Goal: Information Seeking & Learning: Find specific fact

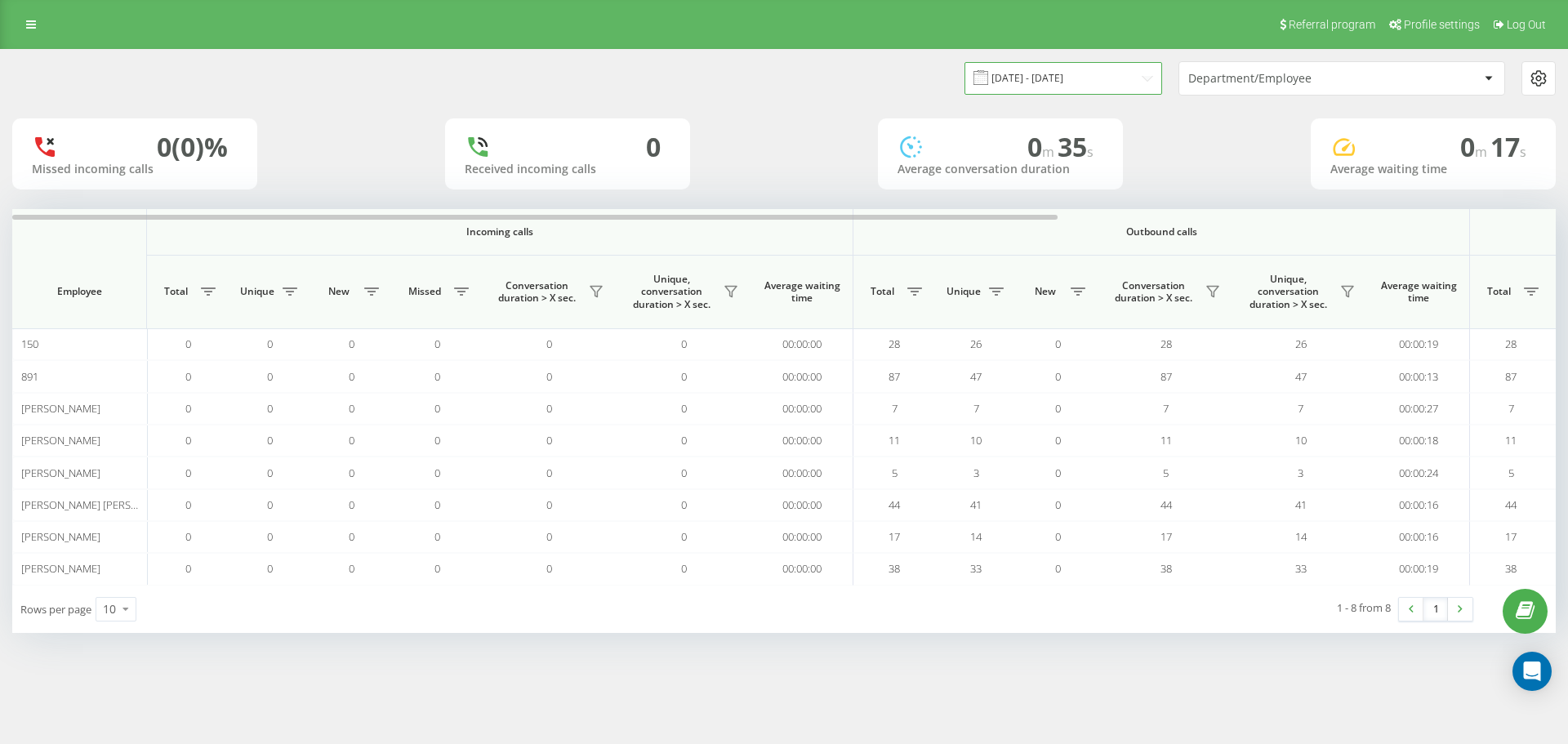
click at [1050, 73] on input "[DATE] - [DATE]" at bounding box center [1062, 78] width 197 height 32
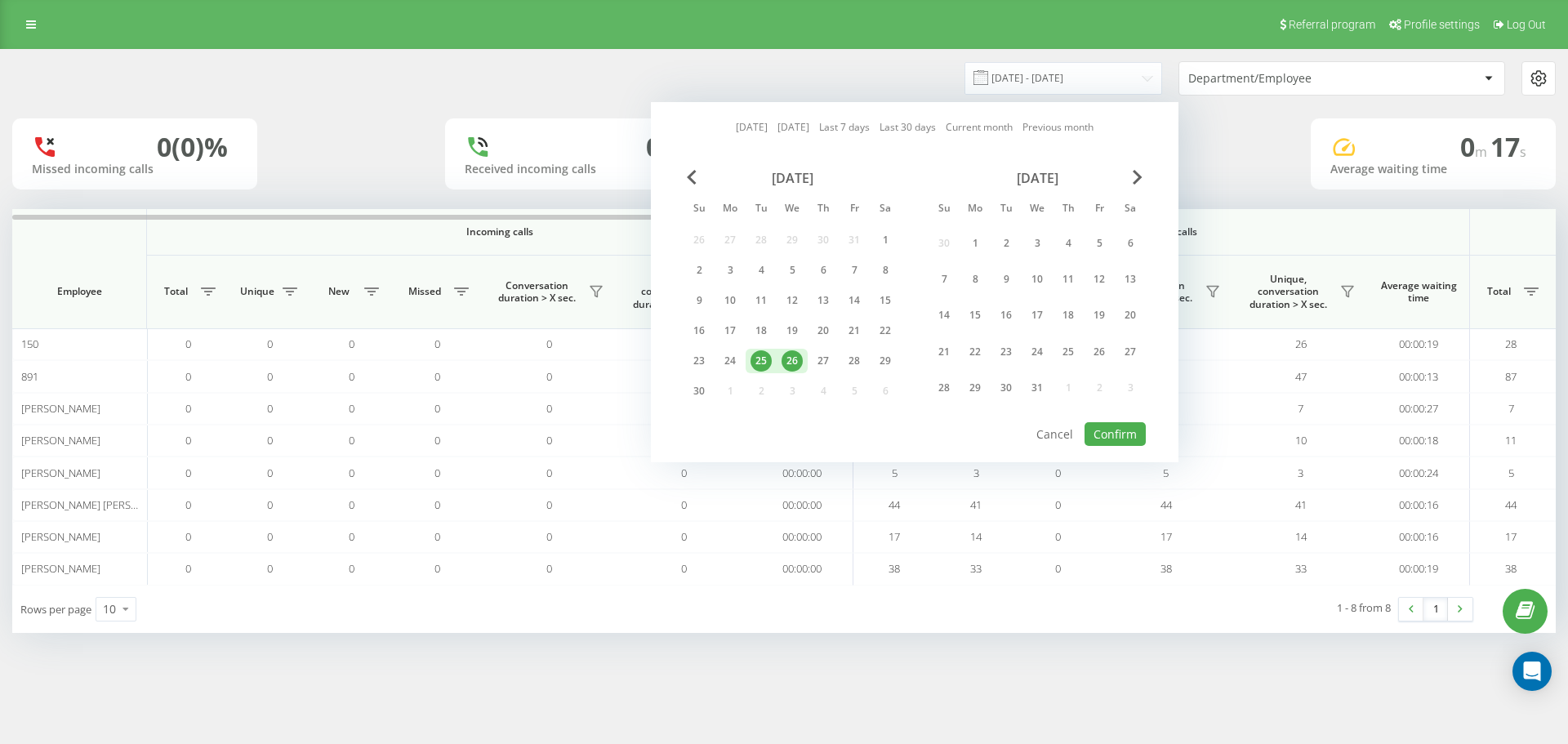
click at [846, 125] on link "Last 7 days" at bounding box center [844, 126] width 50 height 15
click at [1136, 174] on span "Next Month" at bounding box center [1137, 177] width 10 height 14
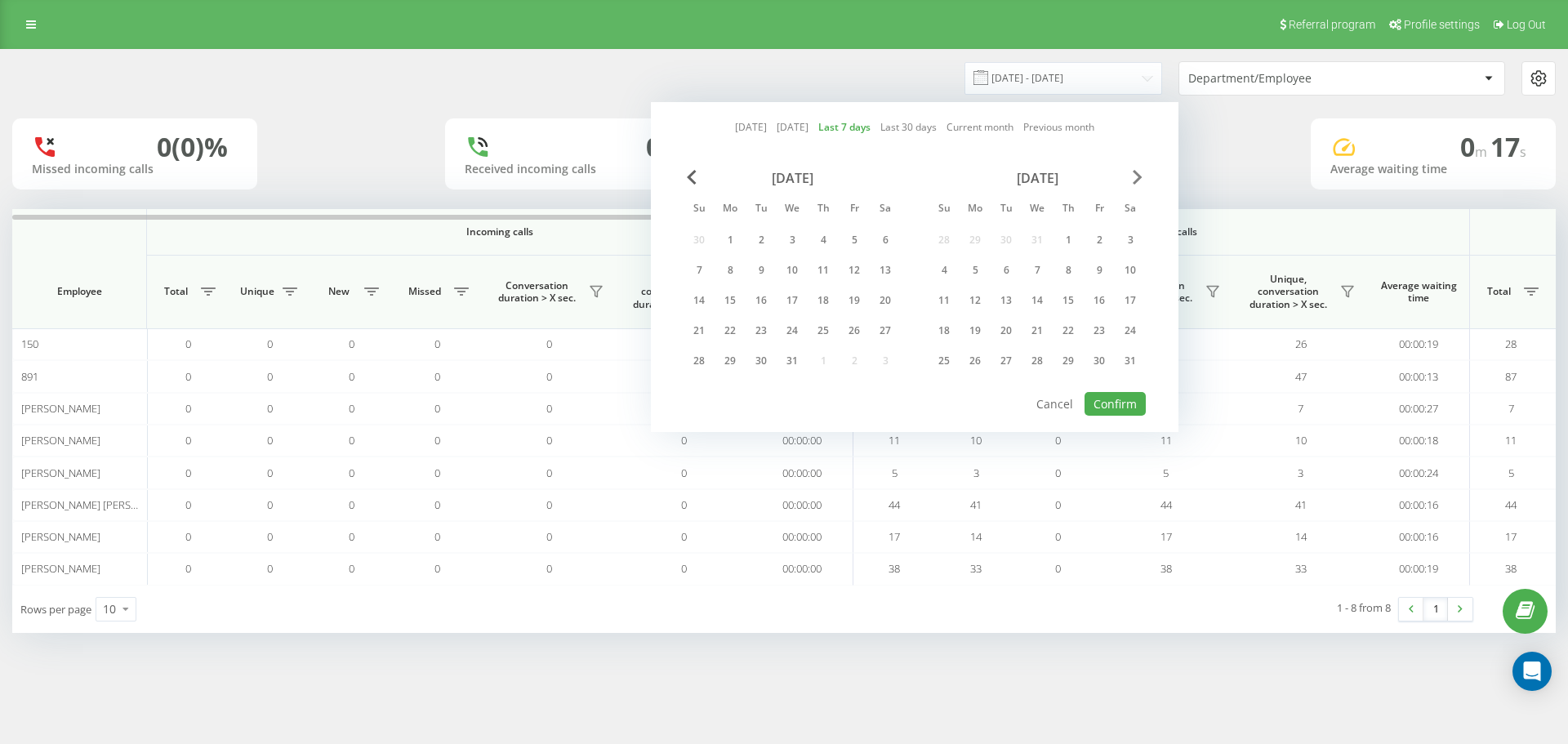
click at [1136, 174] on span "Next Month" at bounding box center [1137, 177] width 10 height 14
click at [1132, 178] on div "October 2024" at bounding box center [1037, 178] width 217 height 16
click at [1142, 175] on span "Next Month" at bounding box center [1137, 177] width 10 height 14
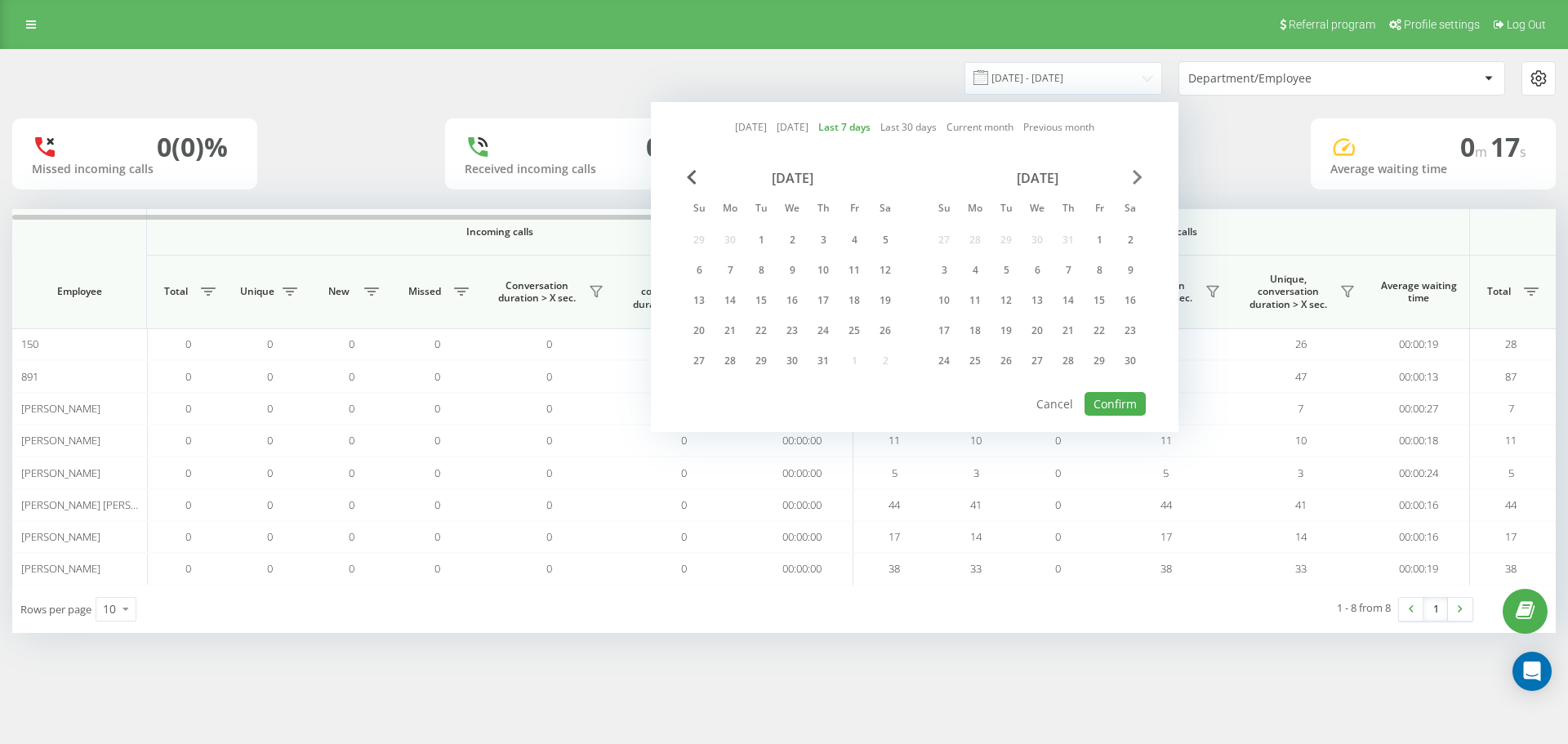
click at [1142, 175] on span "Next Month" at bounding box center [1137, 177] width 10 height 14
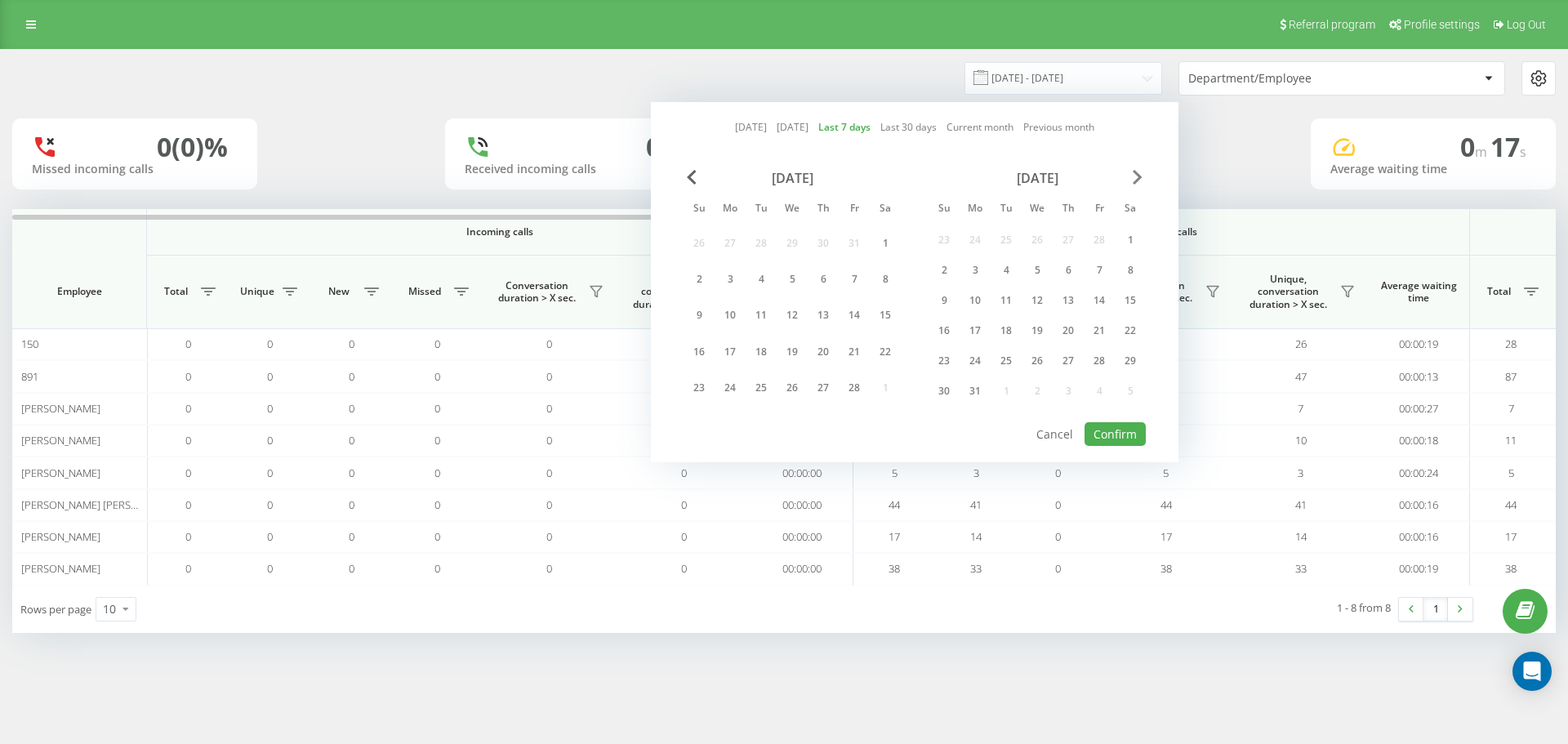
click at [1142, 175] on span "Next Month" at bounding box center [1137, 177] width 10 height 14
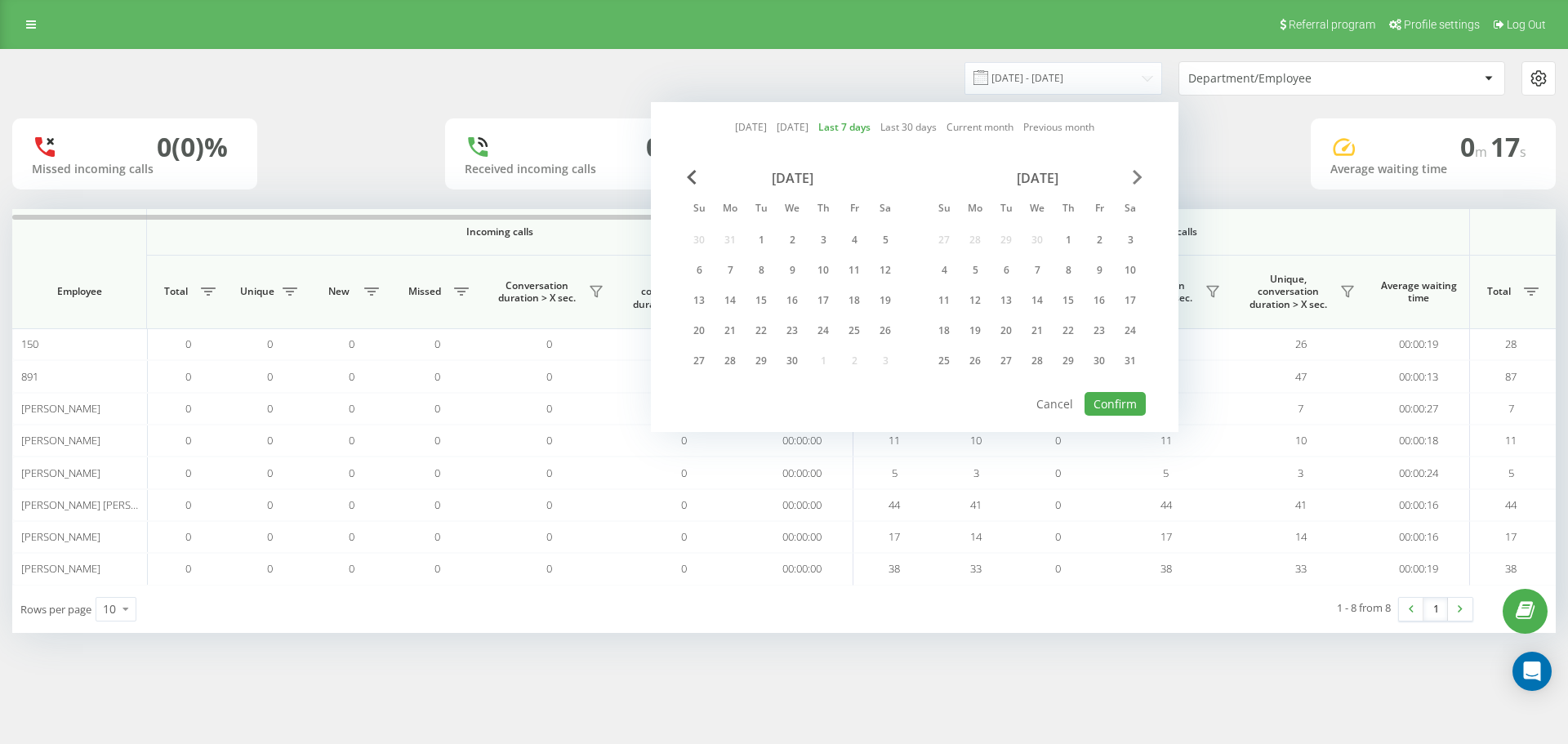
click at [1142, 175] on span "Next Month" at bounding box center [1137, 177] width 10 height 14
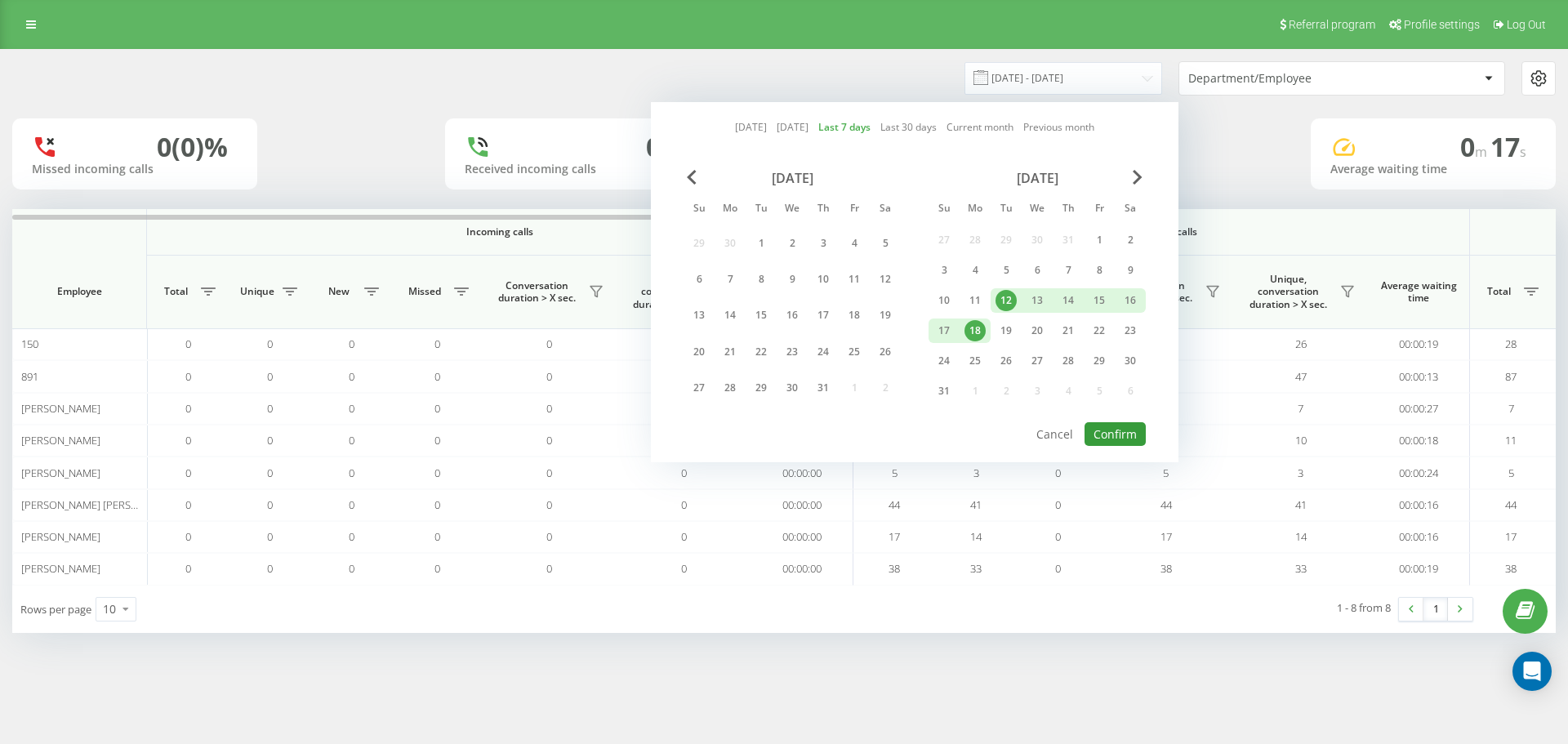
click at [1106, 429] on button "Confirm" at bounding box center [1115, 434] width 61 height 23
type input "13.08.2025 - 19.08.2025"
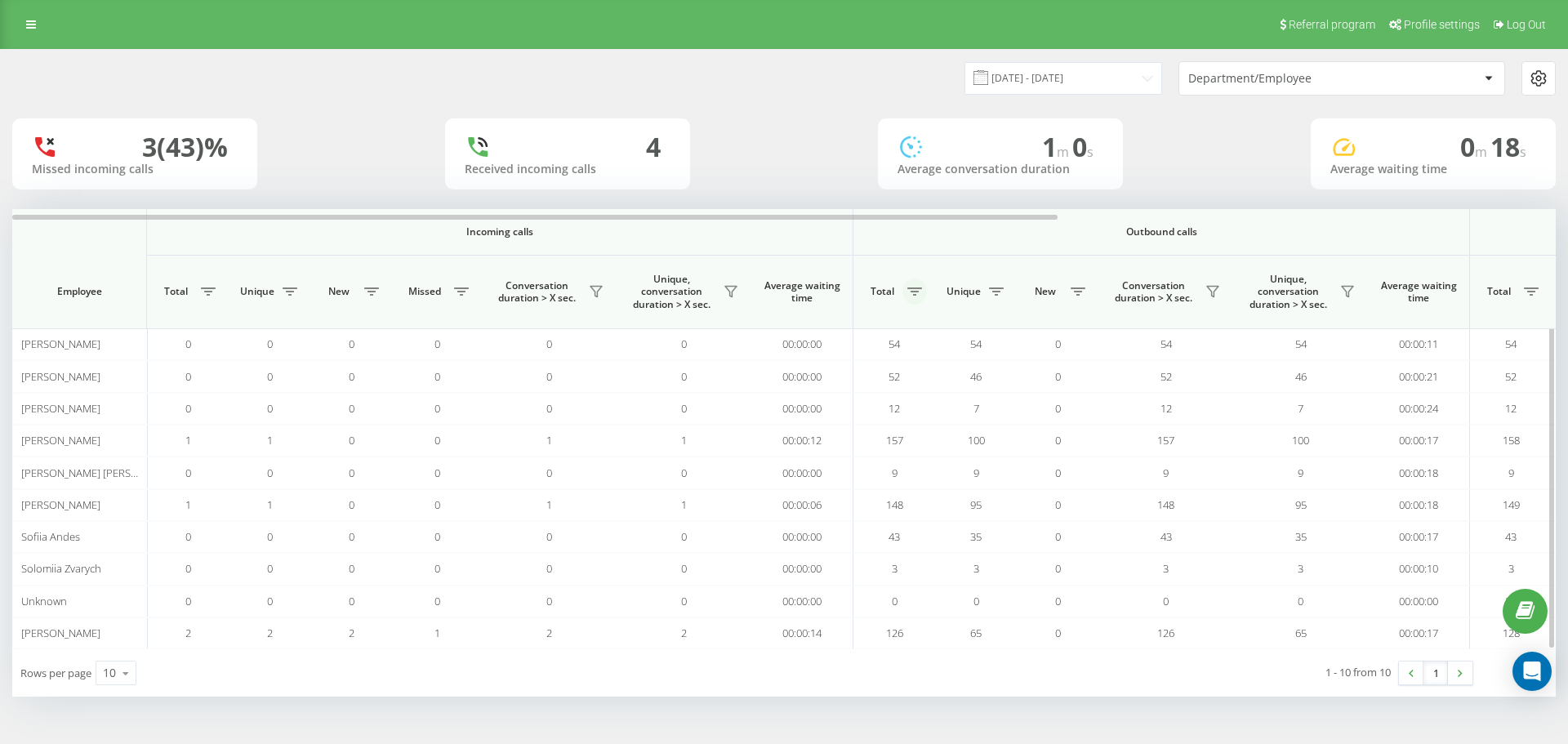
click at [918, 288] on icon at bounding box center [914, 291] width 14 height 8
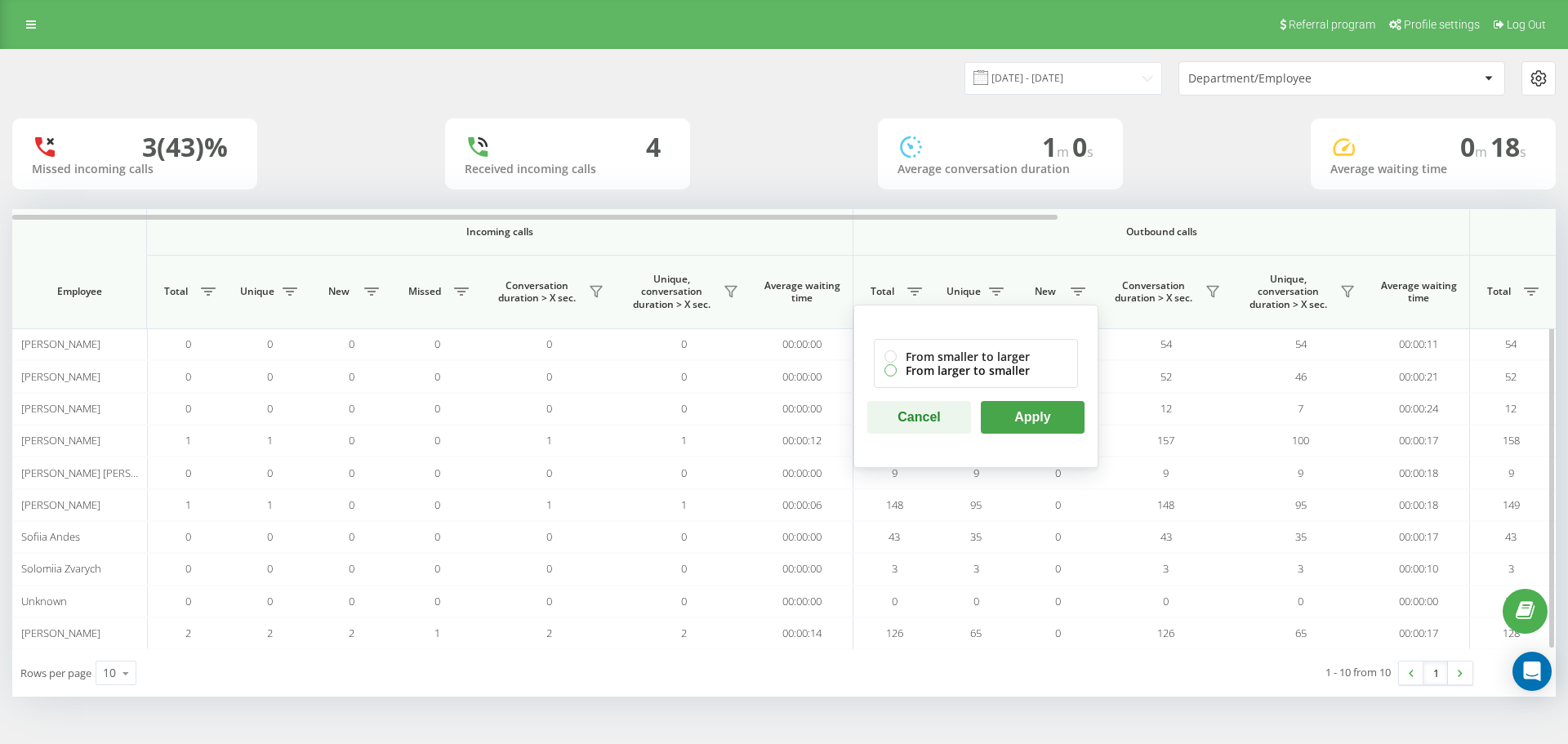
click at [894, 370] on label "From larger to smaller" at bounding box center [976, 370] width 183 height 14
radio input "true"
click at [1021, 411] on button "Apply" at bounding box center [1032, 418] width 104 height 32
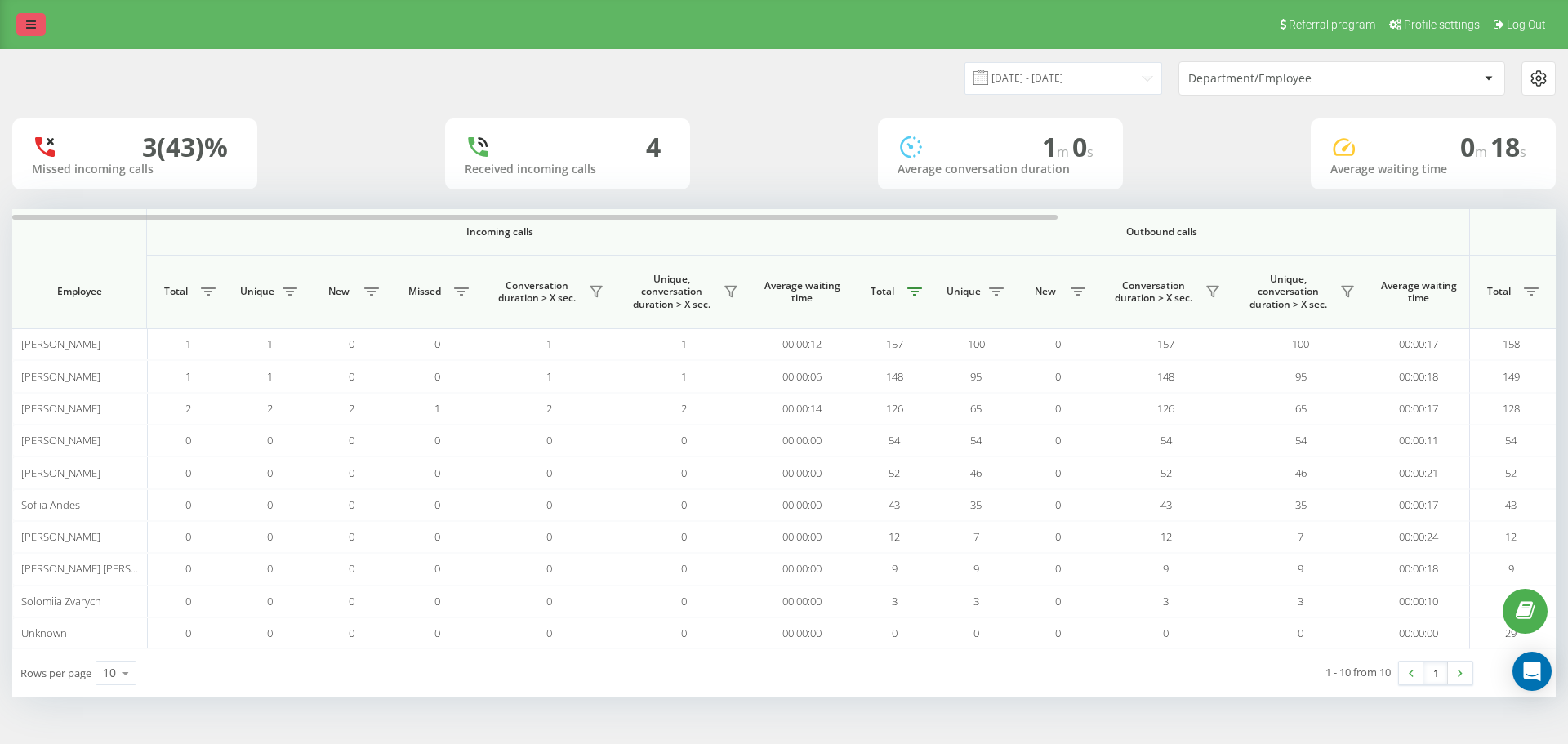
click at [36, 30] on link at bounding box center [31, 23] width 30 height 23
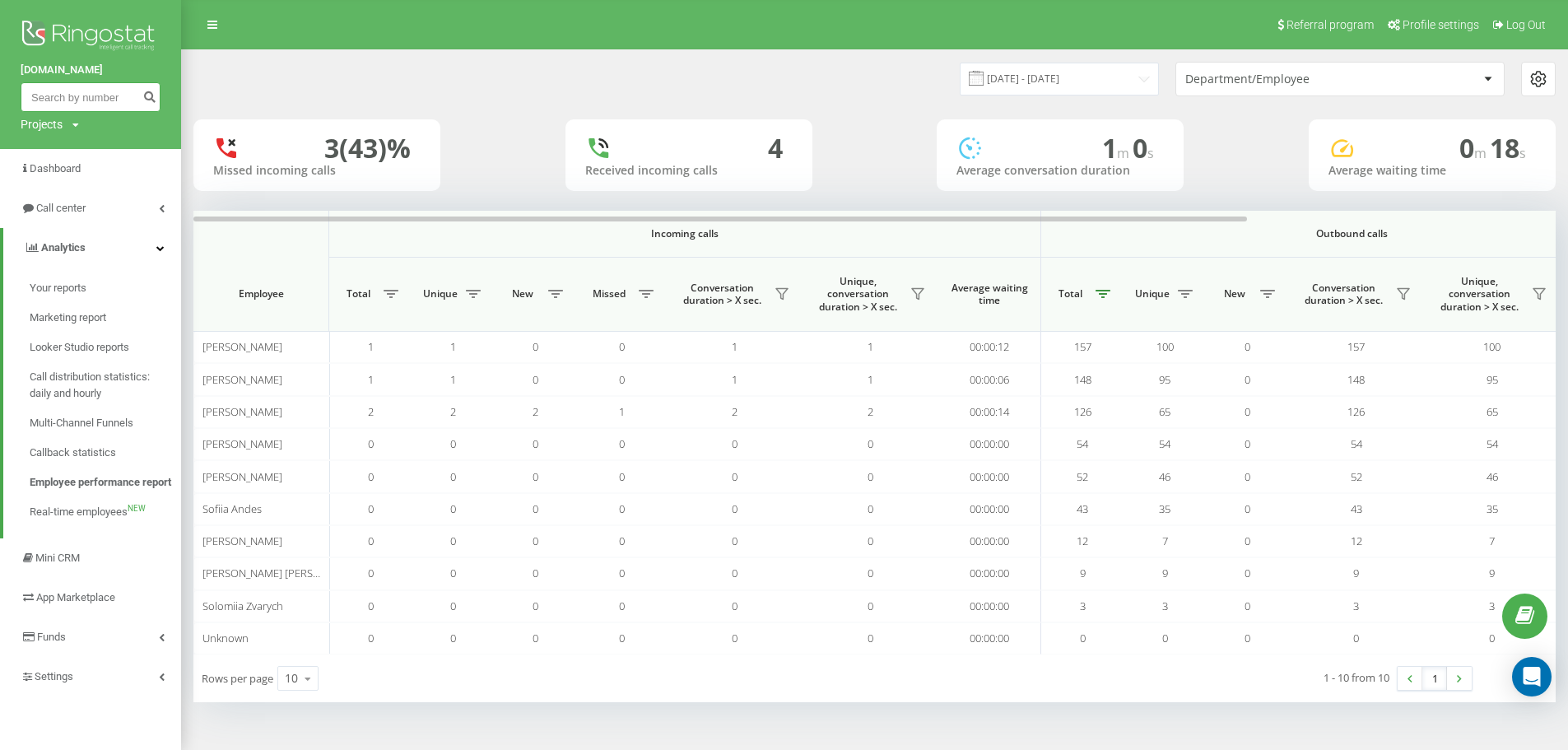
click at [74, 102] on input at bounding box center [91, 97] width 140 height 30
paste input "[PHONE_NUMBER]"
type input "[PHONE_NUMBER]"
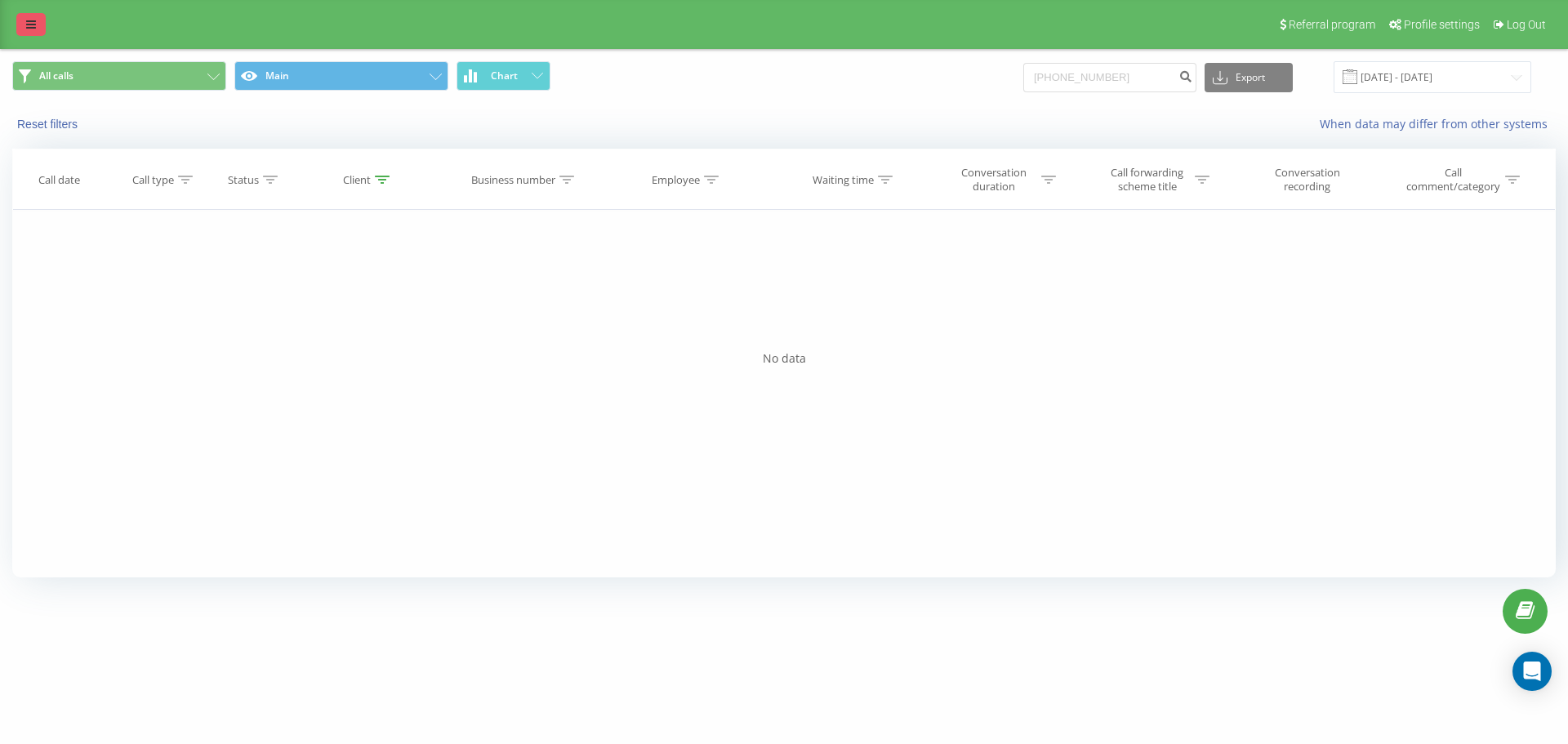
click at [26, 31] on link at bounding box center [31, 23] width 30 height 23
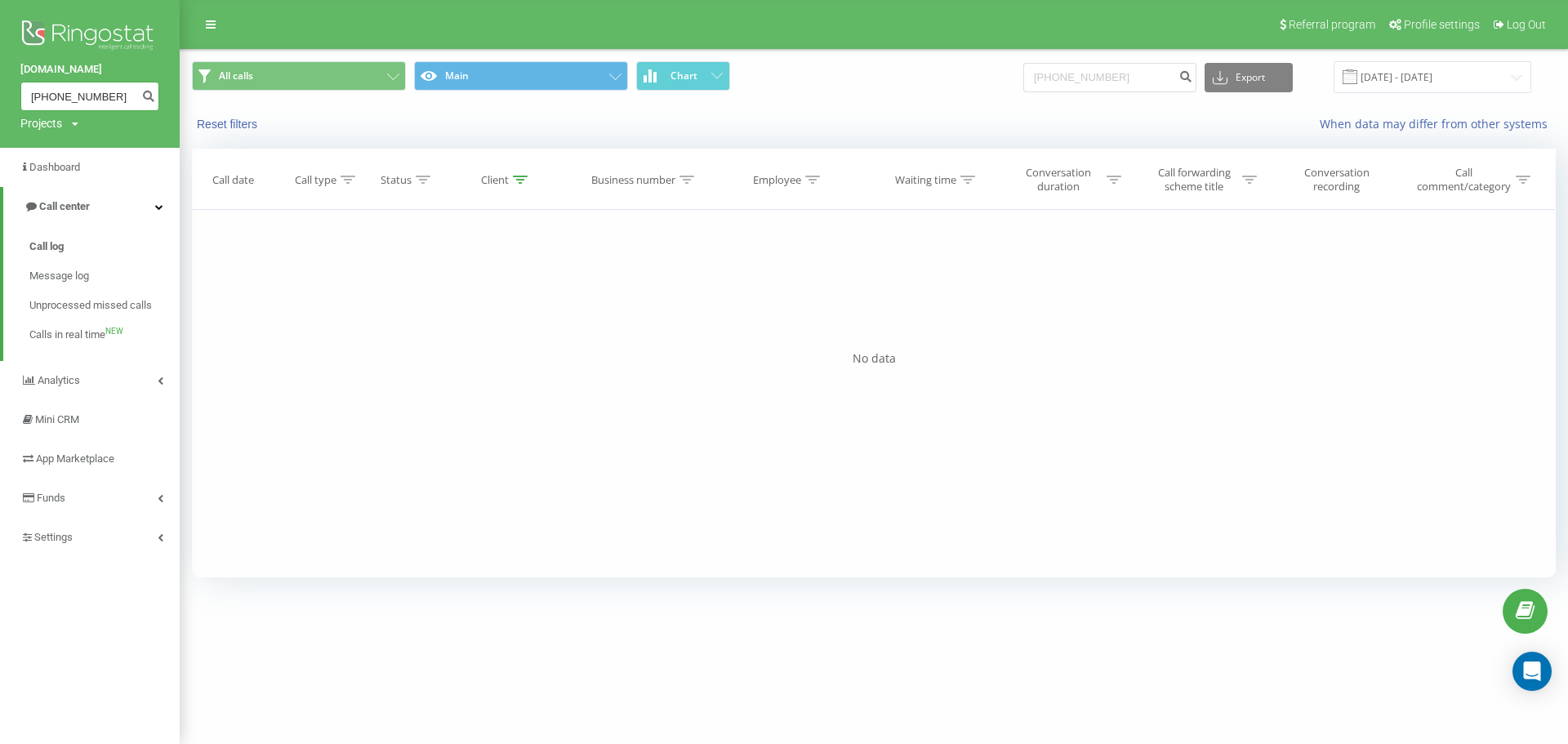
click at [65, 99] on input "[PHONE_NUMBER]" at bounding box center [90, 96] width 139 height 30
click at [102, 97] on input "[PHONE_NUMBER]" at bounding box center [90, 96] width 139 height 30
click at [37, 99] on input "[PHONE_NUMBER]" at bounding box center [90, 96] width 139 height 30
type input "33643001947"
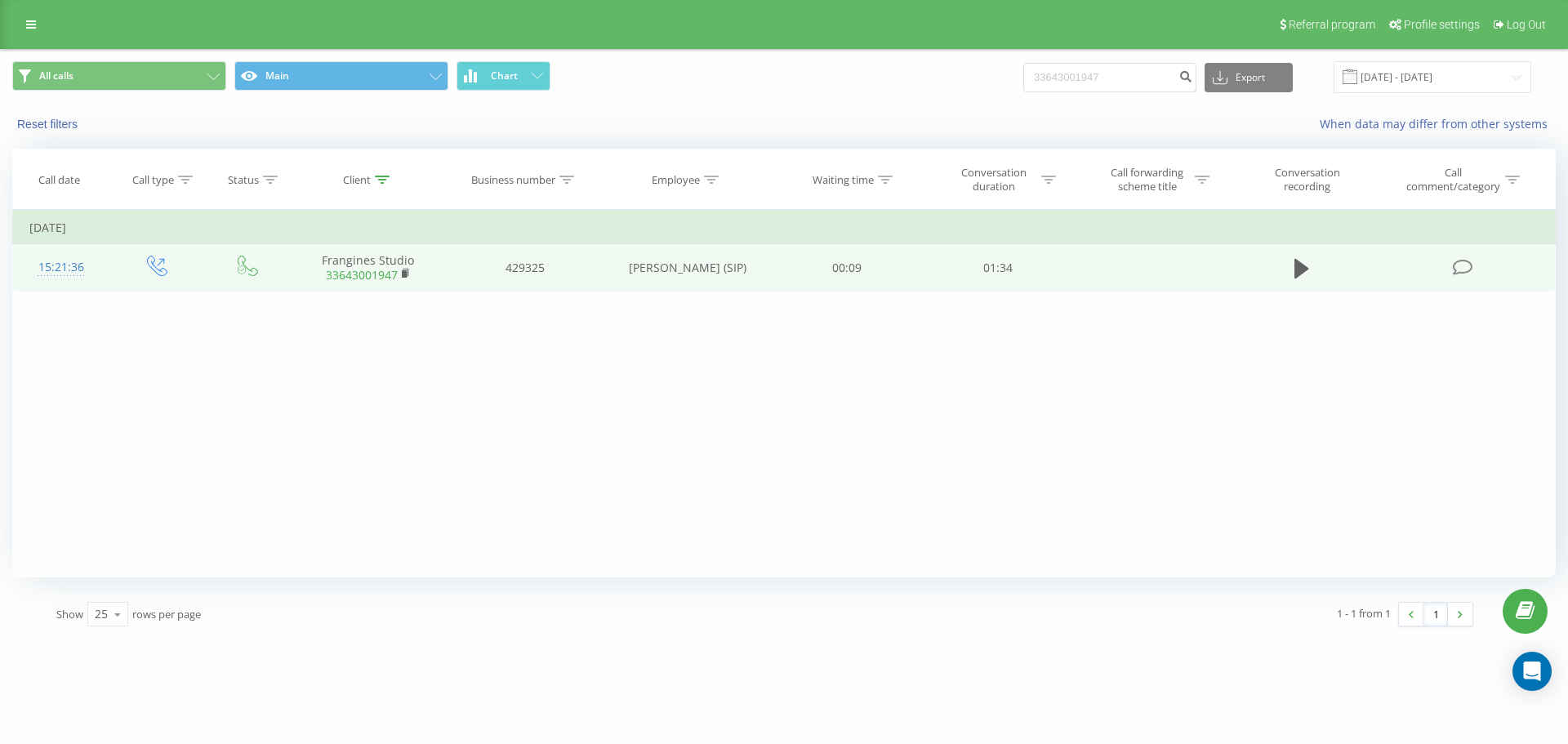
click at [70, 265] on div "15:21:36" at bounding box center [61, 267] width 64 height 32
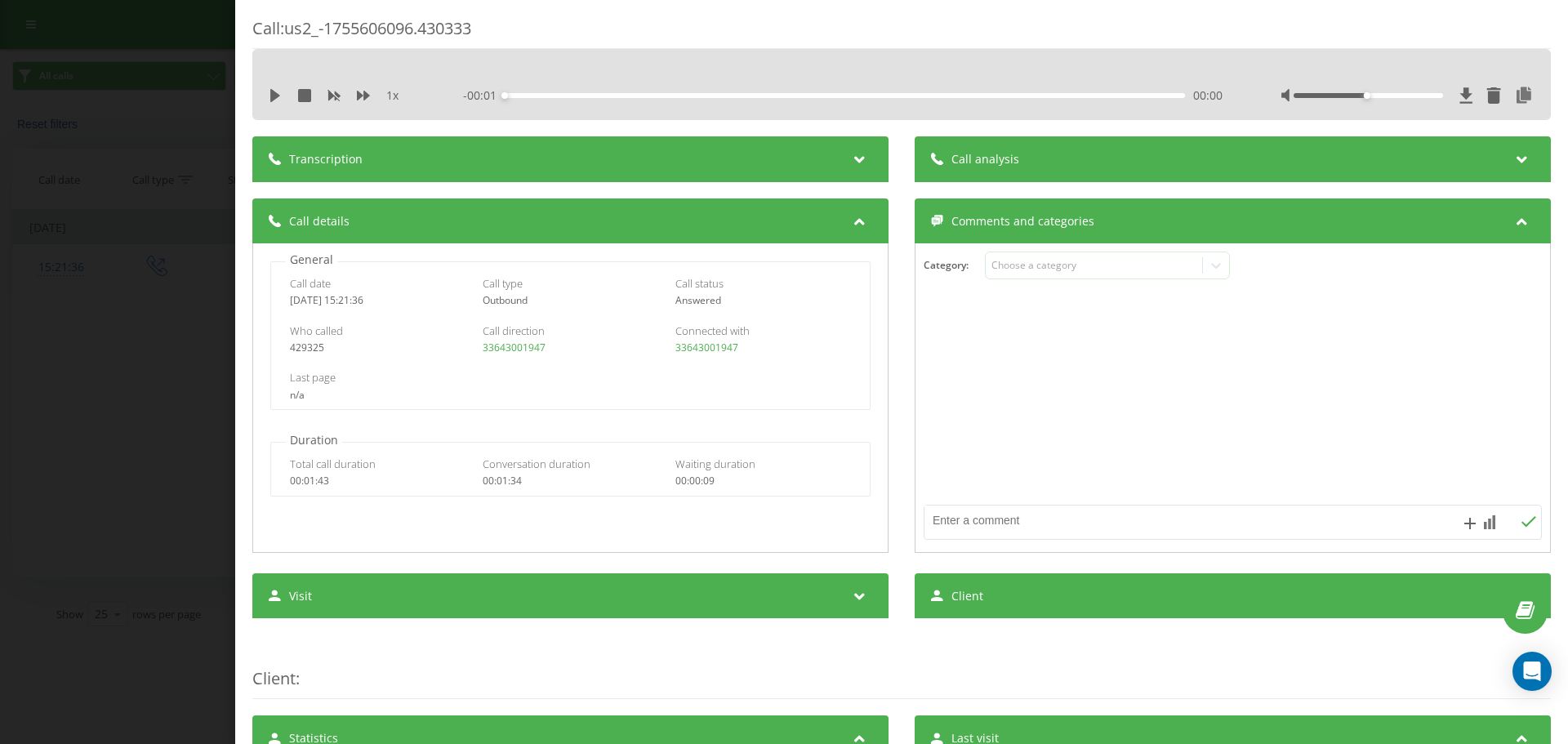
click at [836, 158] on div "Transcription" at bounding box center [570, 159] width 636 height 46
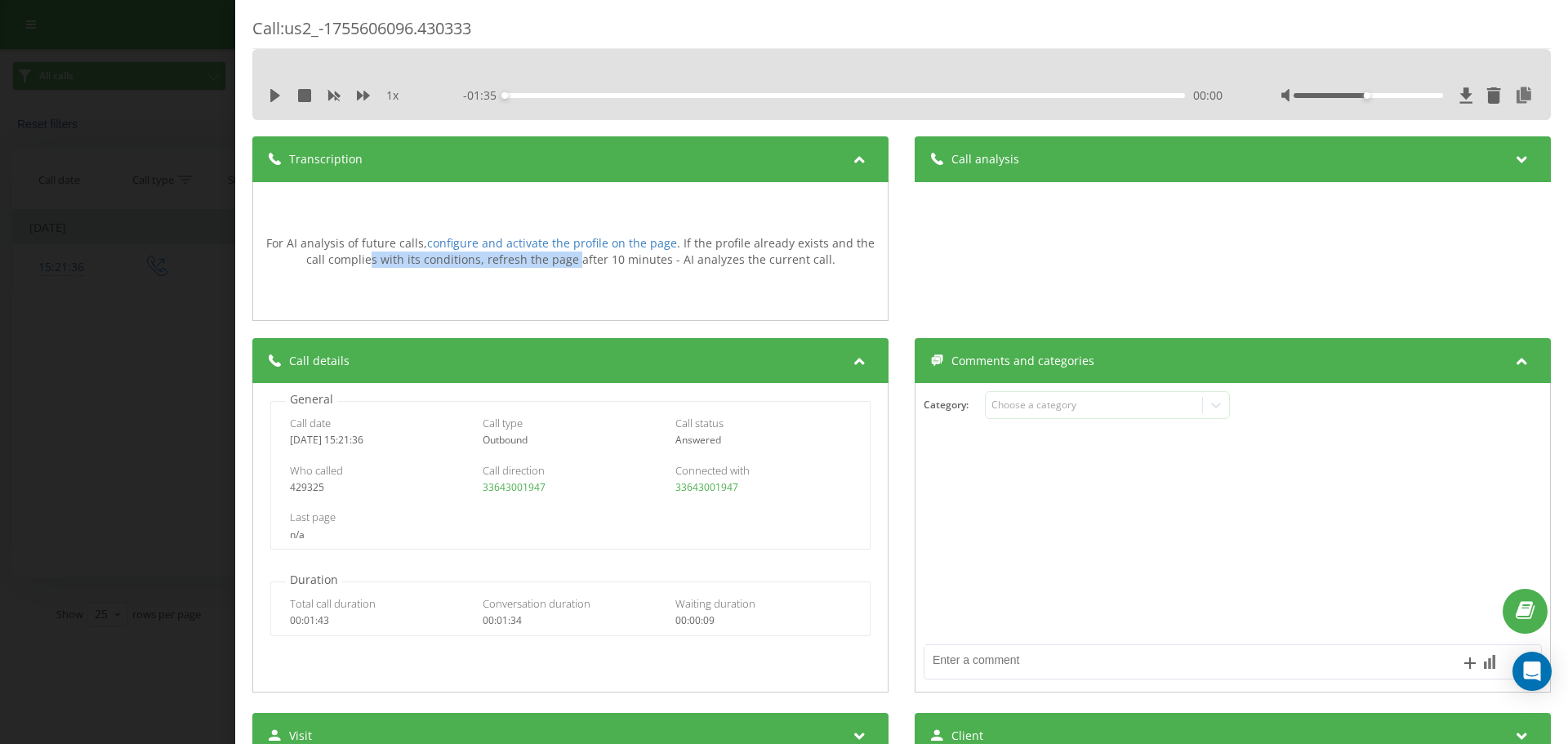
drag, startPoint x: 368, startPoint y: 260, endPoint x: 574, endPoint y: 260, distance: 206.0
click at [574, 260] on div "For AI analysis of future calls, configure and activate the profile on the page…" at bounding box center [570, 251] width 618 height 32
click at [636, 260] on div "For AI analysis of future calls, configure and activate the profile on the page…" at bounding box center [570, 251] width 618 height 32
drag, startPoint x: 679, startPoint y: 261, endPoint x: 793, endPoint y: 261, distance: 114.0
click at [793, 261] on div "For AI analysis of future calls, configure and activate the profile on the page…" at bounding box center [570, 251] width 618 height 32
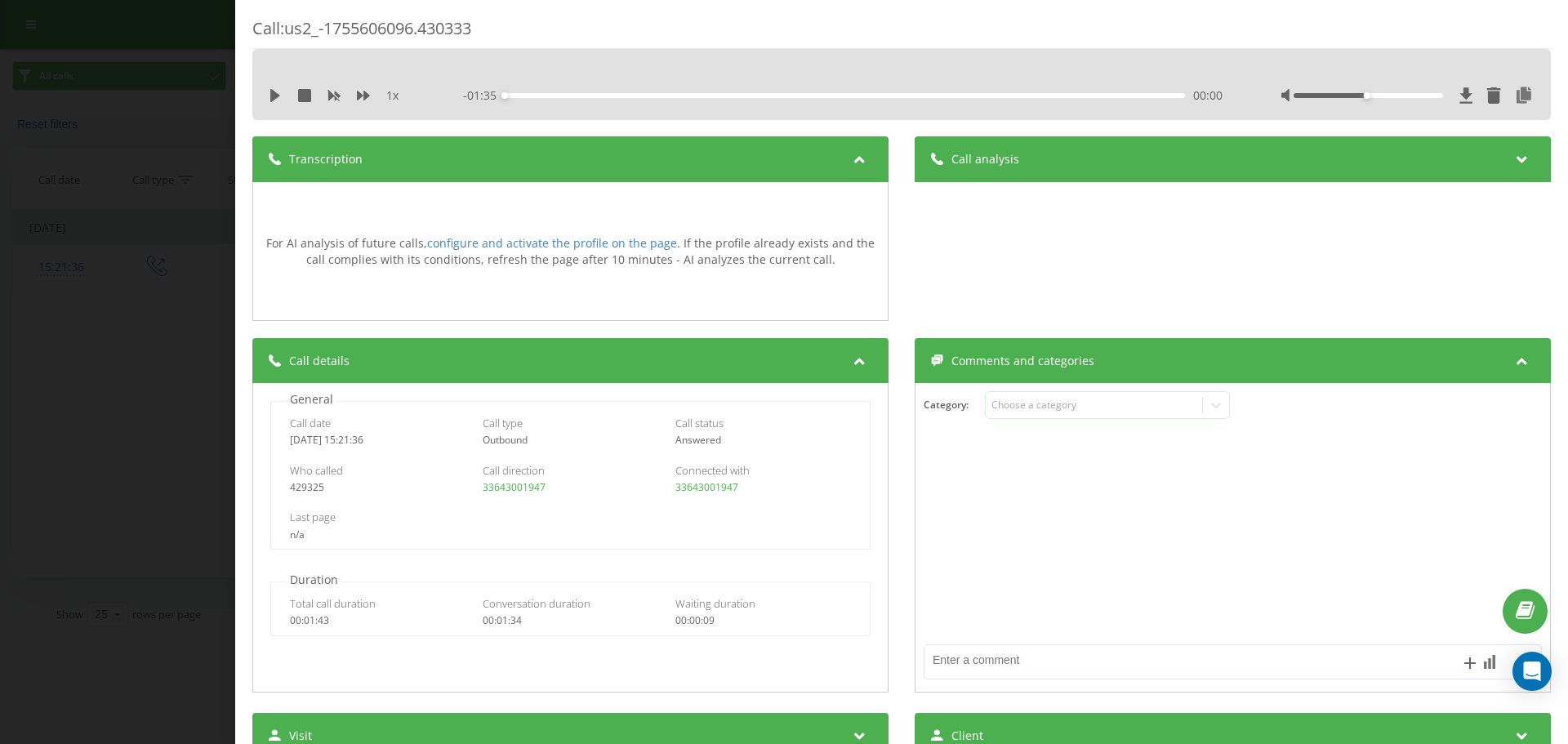
click at [816, 260] on div "For AI analysis of future calls, configure and activate the profile on the page…" at bounding box center [570, 251] width 618 height 32
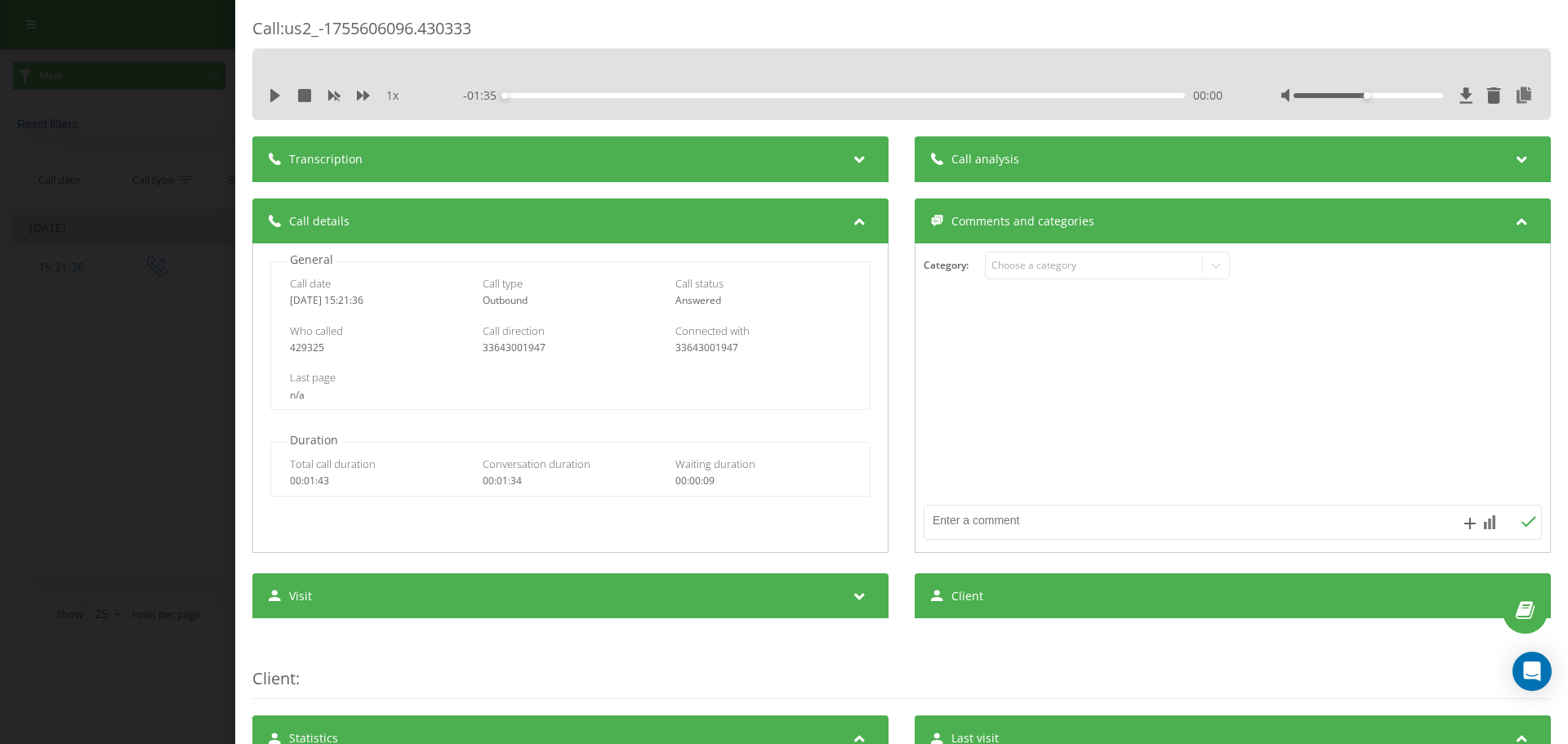
click at [850, 115] on div "1 x - 01:35 00:00 00:00" at bounding box center [902, 84] width 1298 height 71
click at [855, 148] on div "Transcription" at bounding box center [570, 159] width 636 height 46
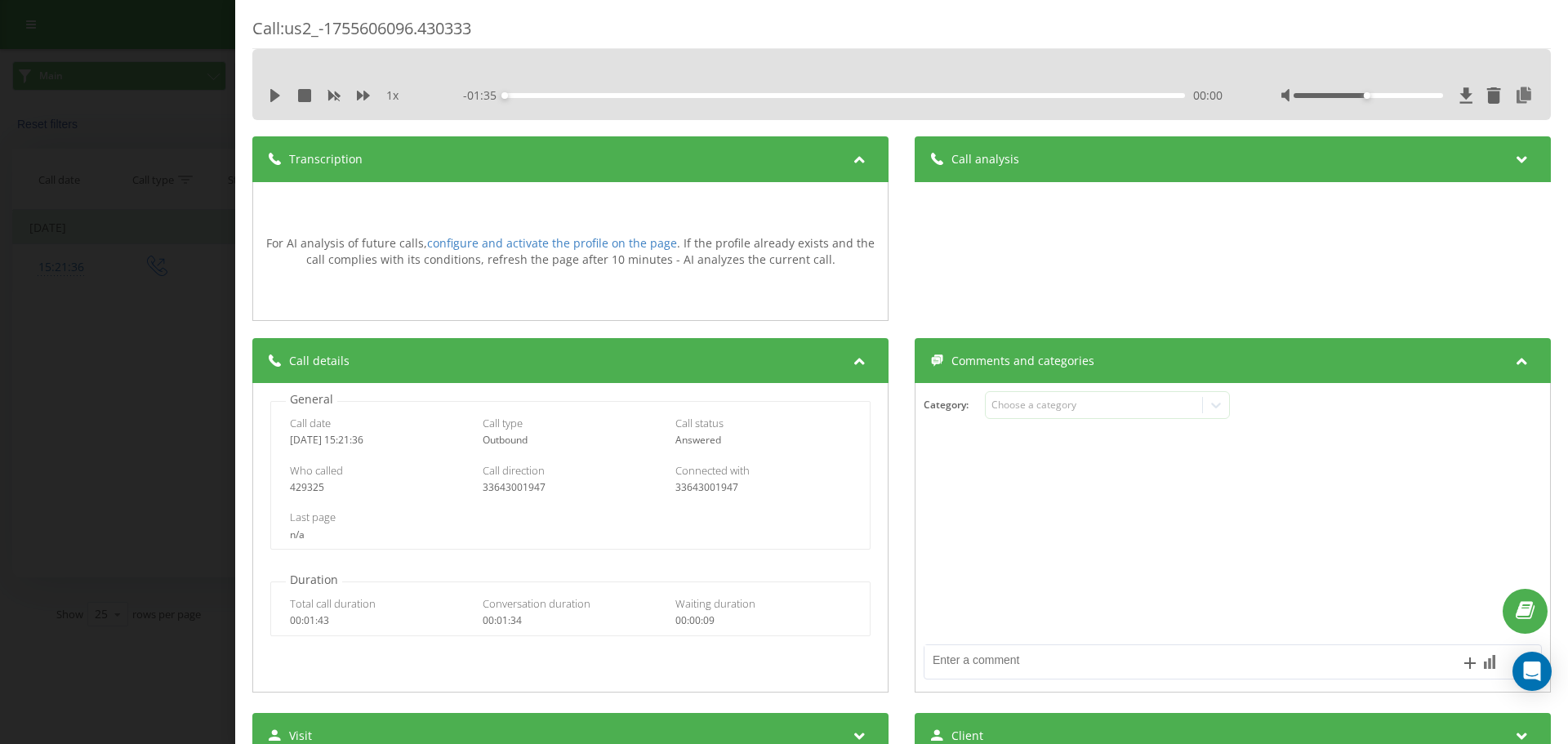
click at [855, 148] on div "Transcription" at bounding box center [570, 159] width 636 height 46
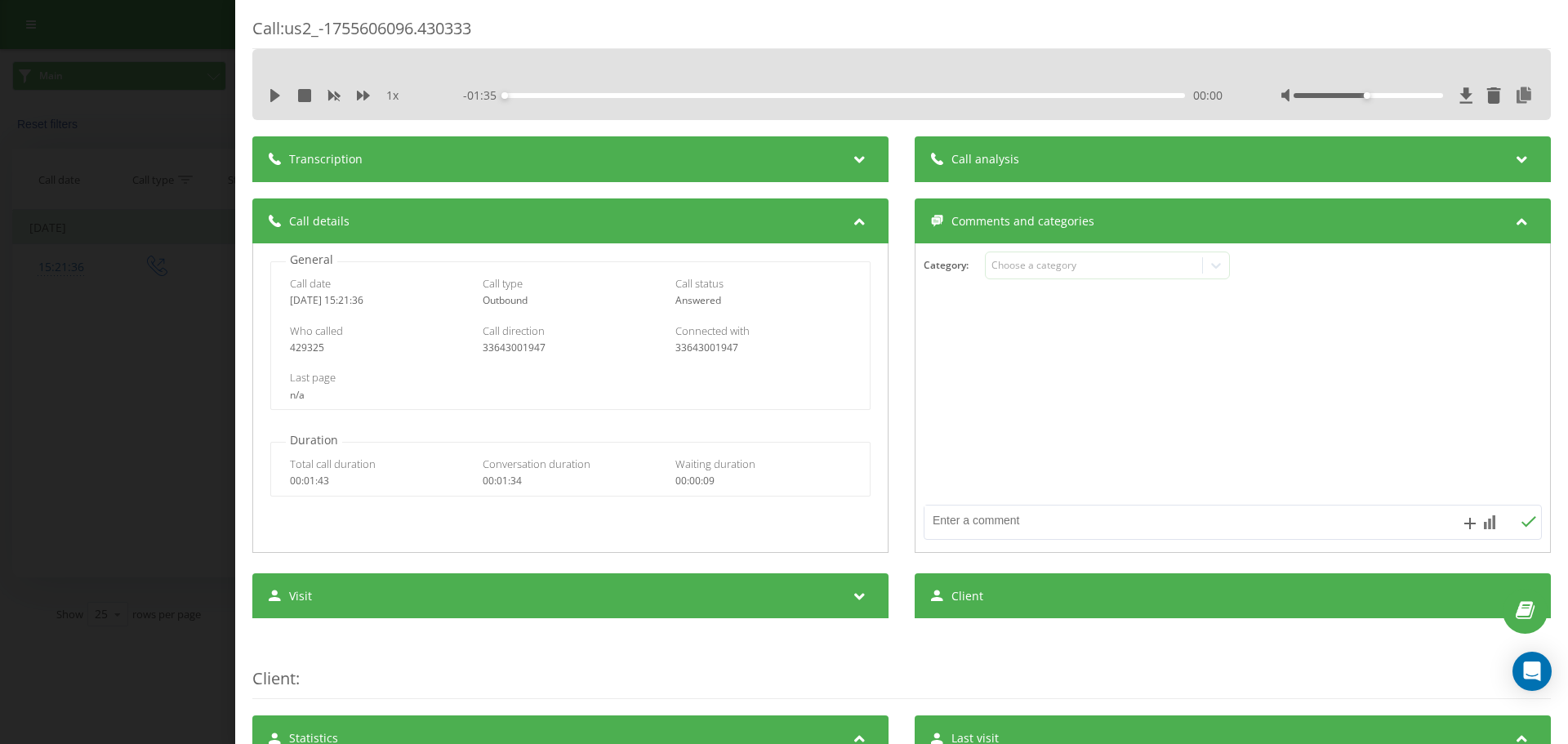
click at [1043, 158] on div "Call analysis" at bounding box center [1232, 159] width 636 height 46
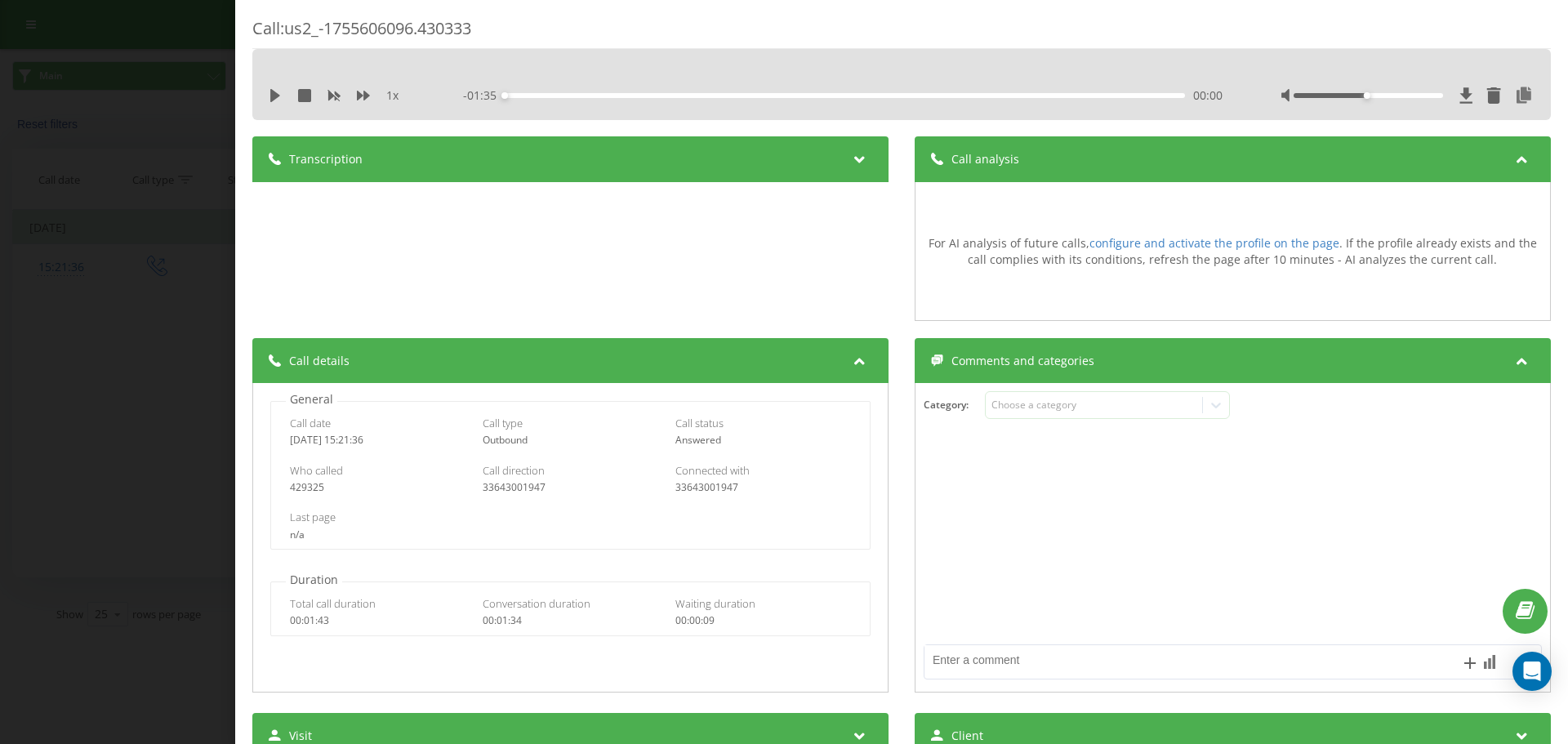
click at [1043, 158] on div "Call analysis" at bounding box center [1232, 159] width 636 height 46
